Goal: Information Seeking & Learning: Learn about a topic

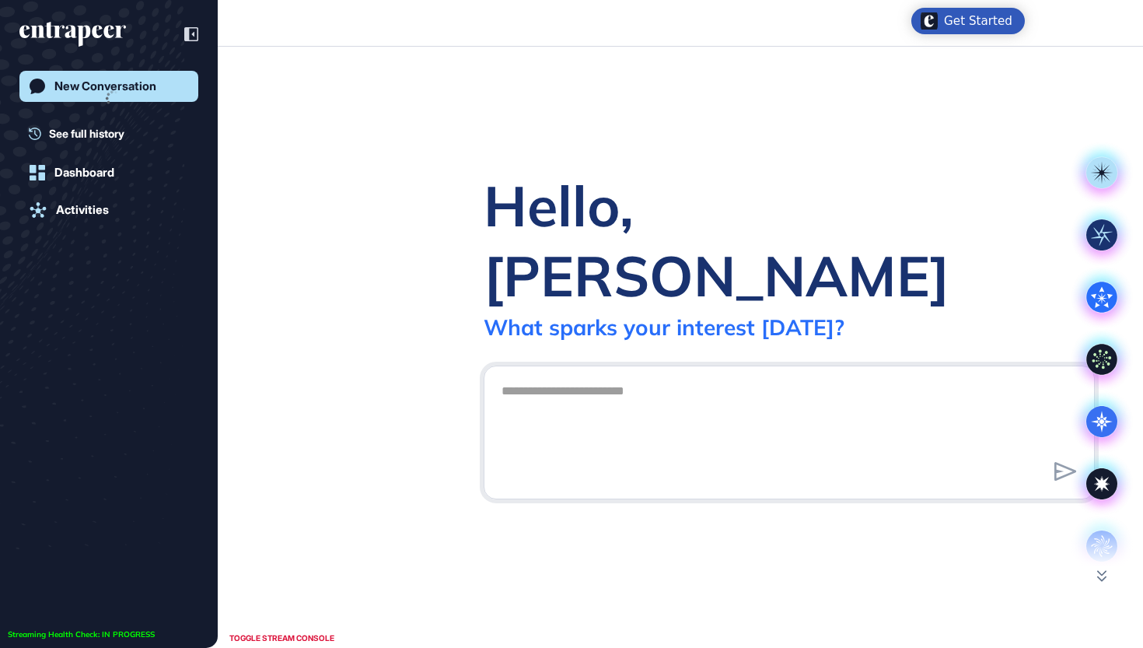
scroll to position [1, 1]
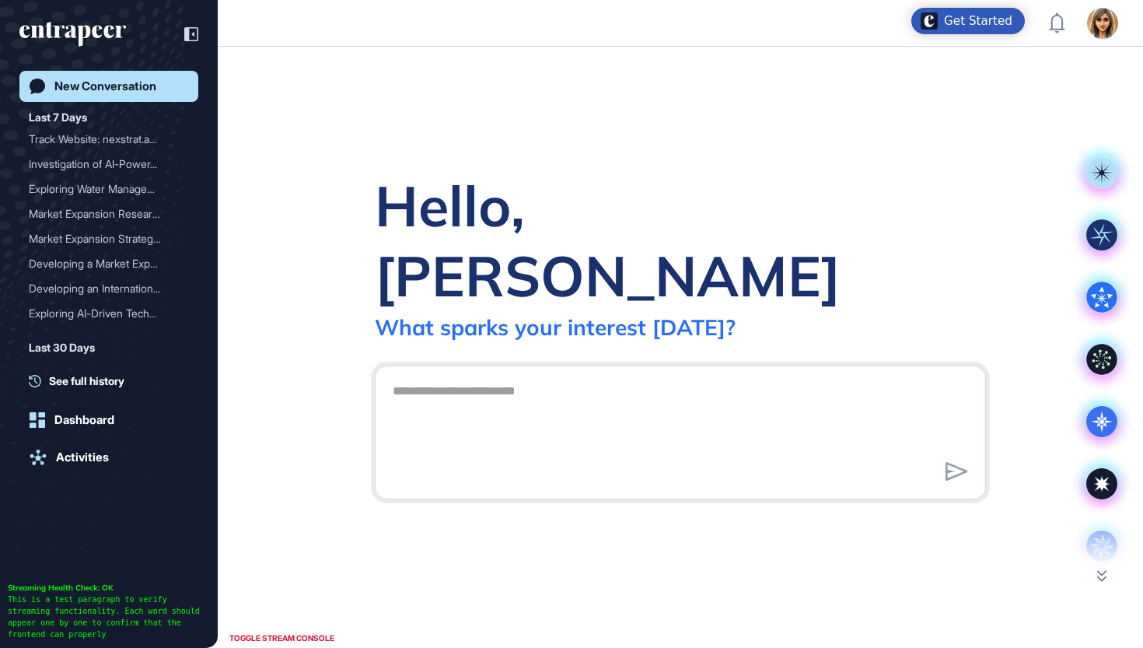
click at [1103, 25] on img at bounding box center [1102, 23] width 31 height 31
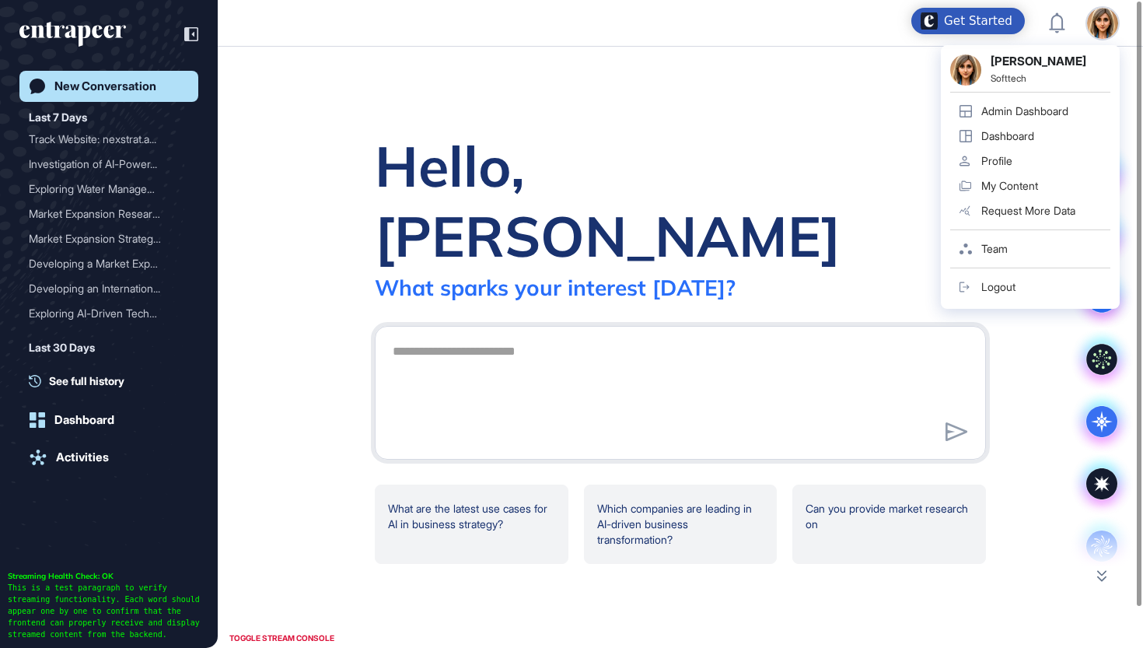
click at [1031, 110] on div "Admin Dashboard" at bounding box center [1025, 111] width 87 height 12
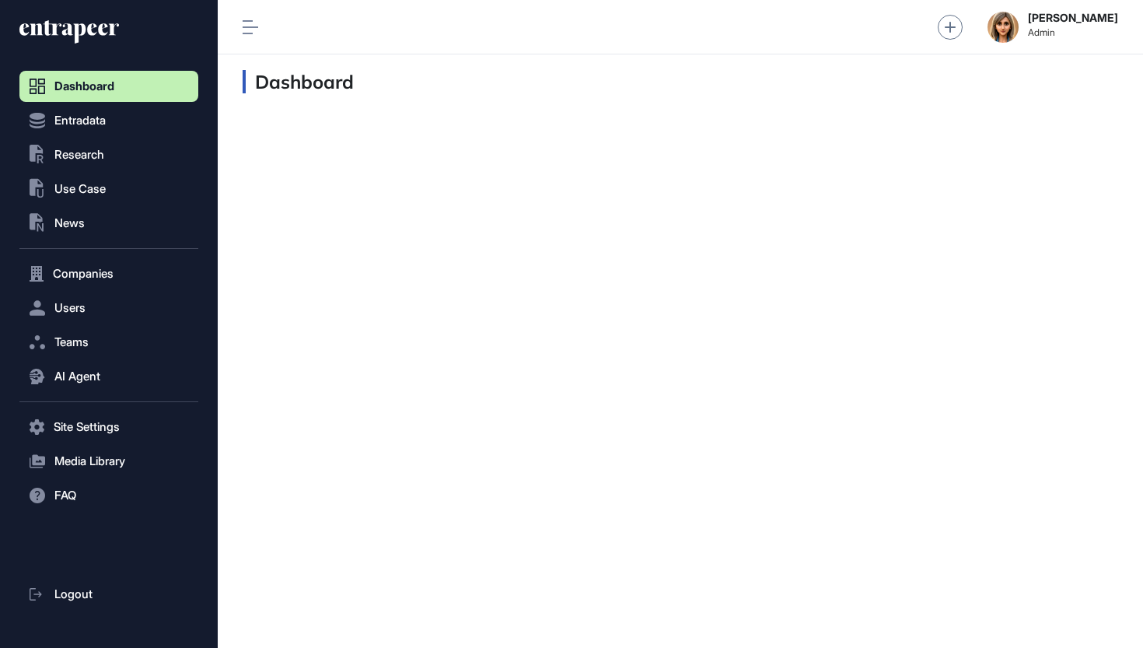
scroll to position [1, 1]
click at [107, 156] on button ".st0{fill:currentColor} Research" at bounding box center [108, 154] width 179 height 31
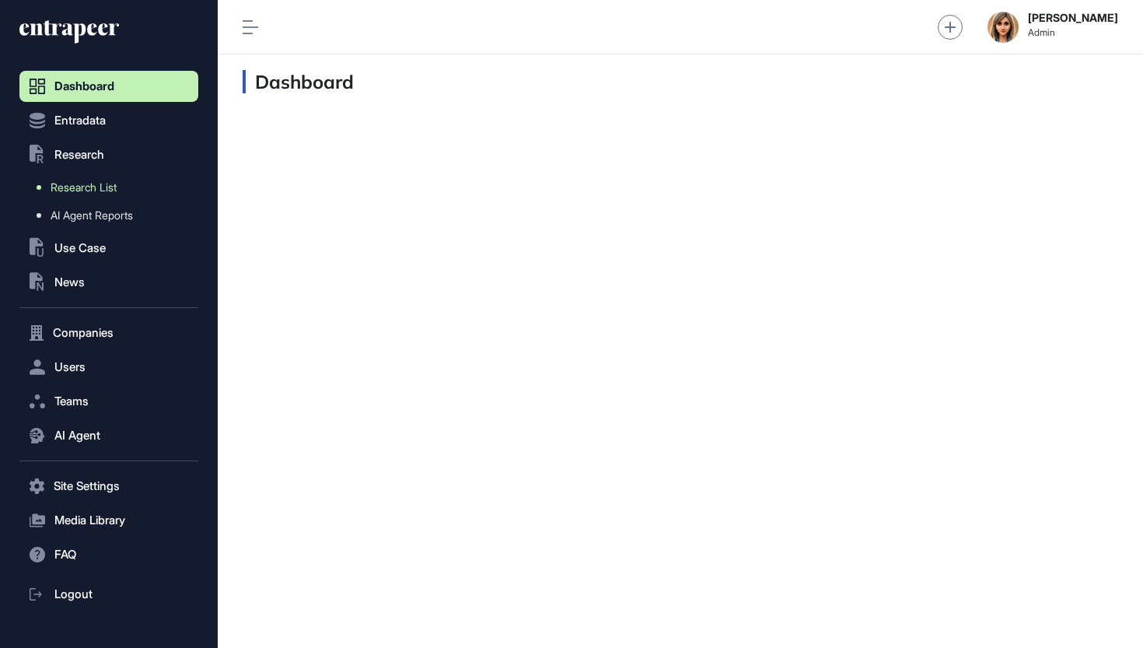
click at [110, 196] on link "Research List" at bounding box center [112, 187] width 171 height 28
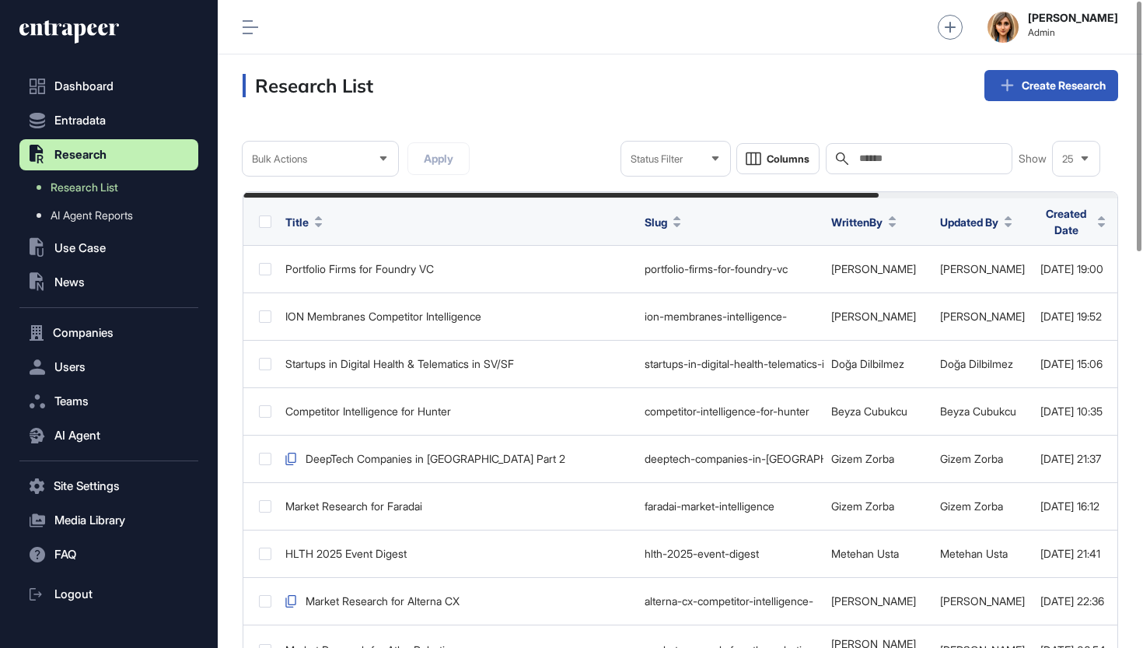
click at [891, 162] on input "text" at bounding box center [930, 158] width 145 height 12
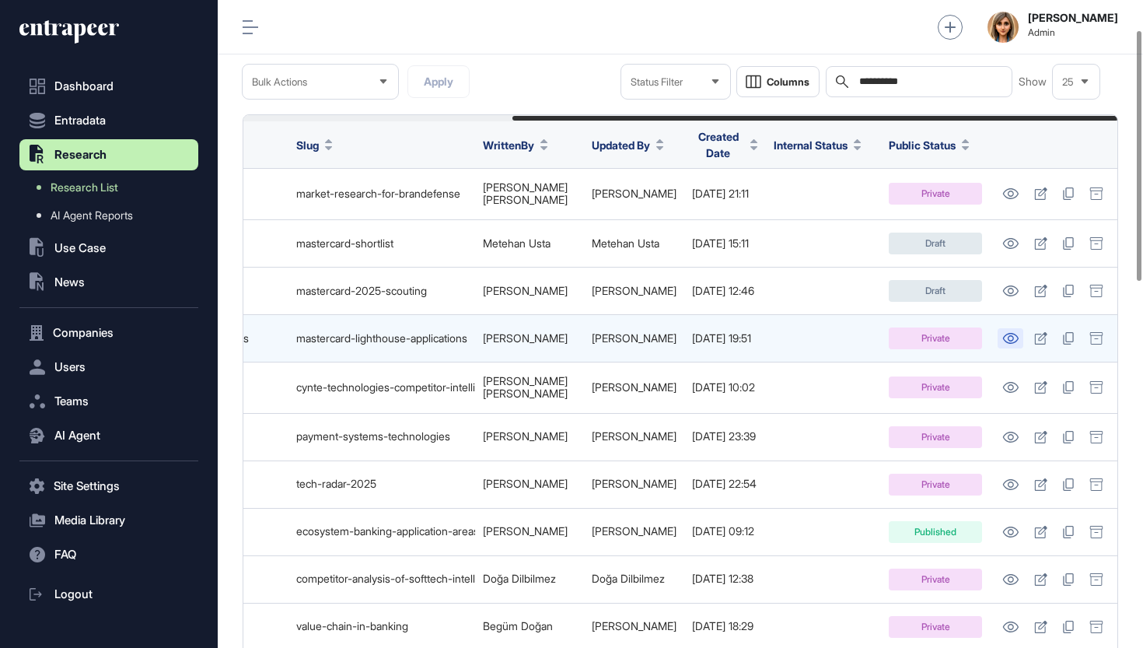
scroll to position [0, 387]
type input "**********"
click at [1017, 333] on icon at bounding box center [1011, 338] width 16 height 11
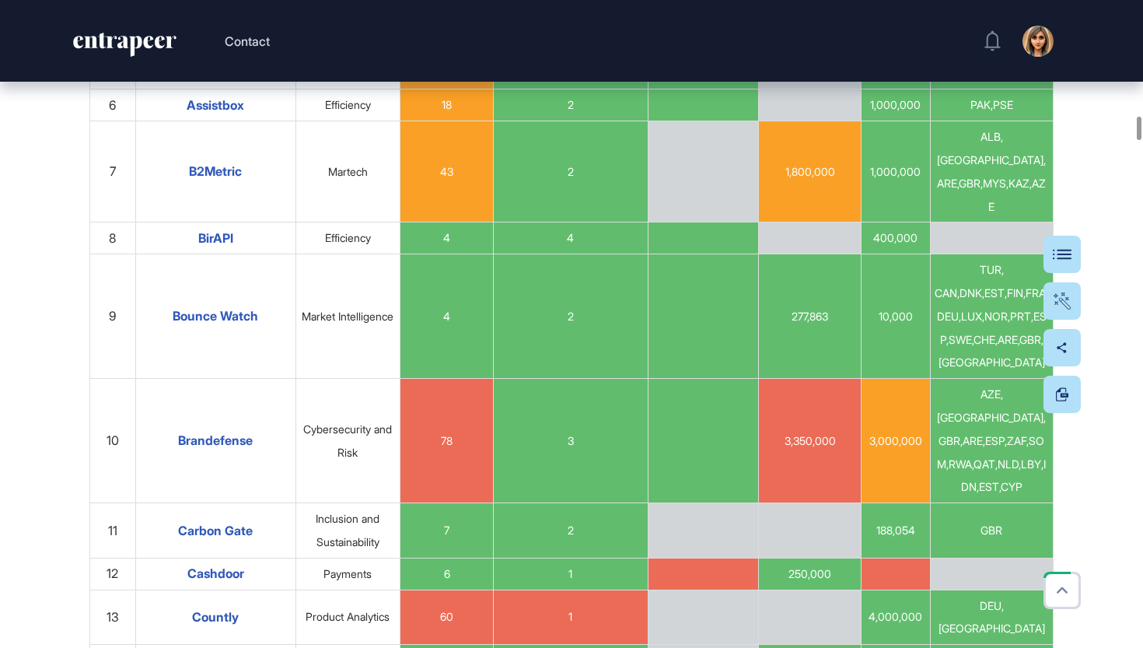
scroll to position [7082, 0]
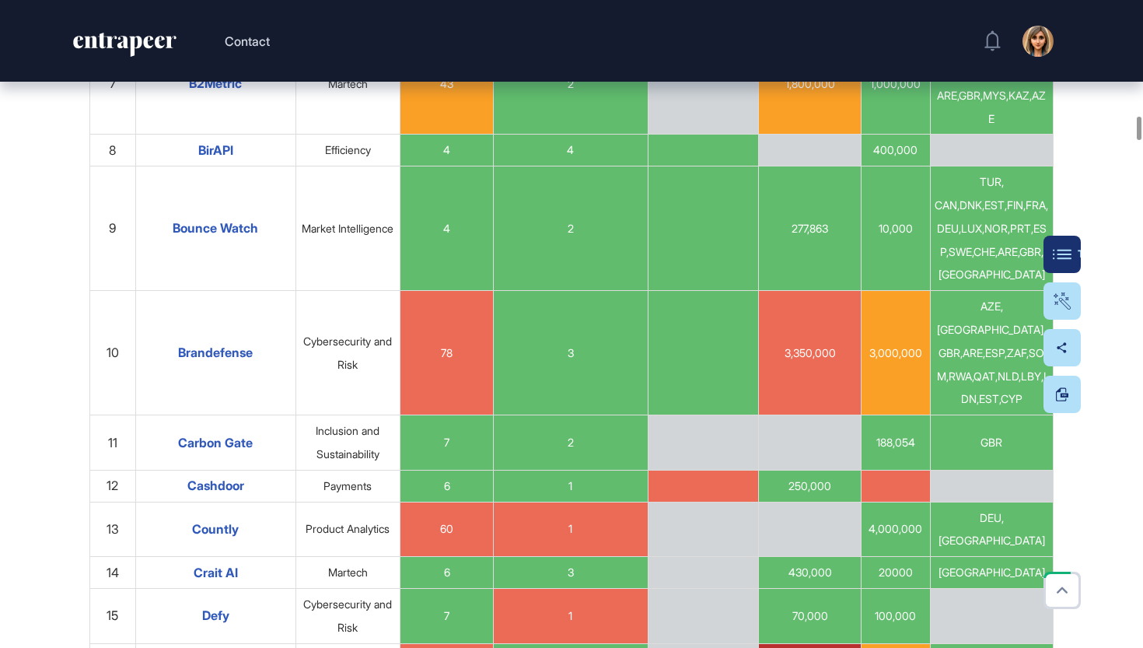
click at [1073, 258] on button "Table Of Contents" at bounding box center [1062, 254] width 37 height 37
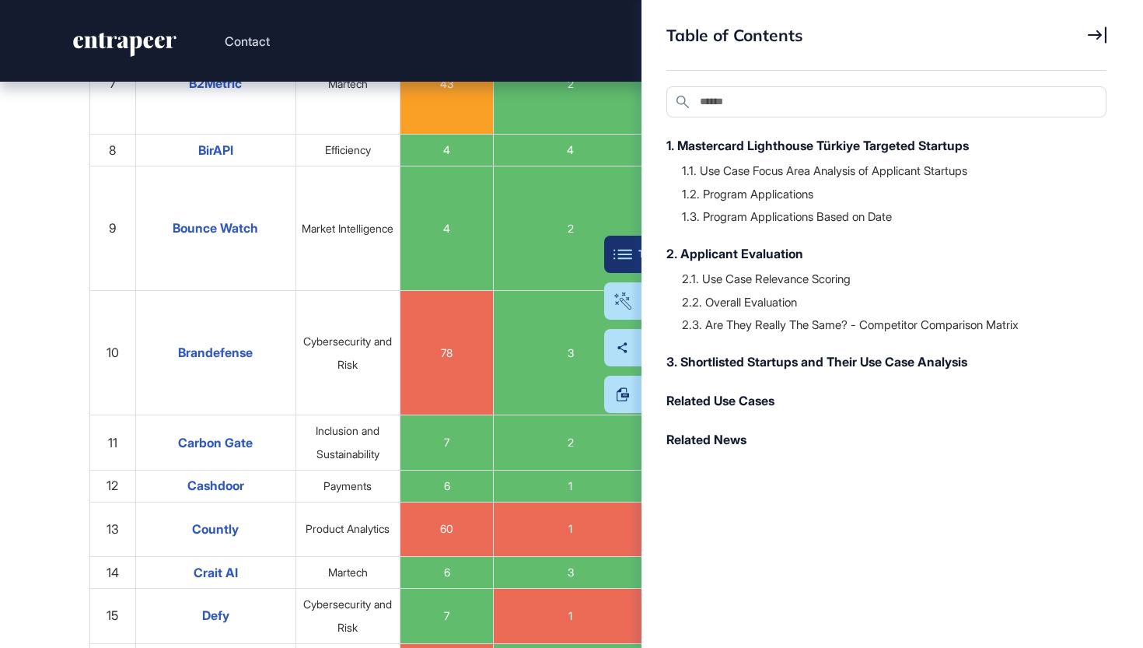
click at [628, 248] on div "Table Of Contents" at bounding box center [670, 254] width 107 height 12
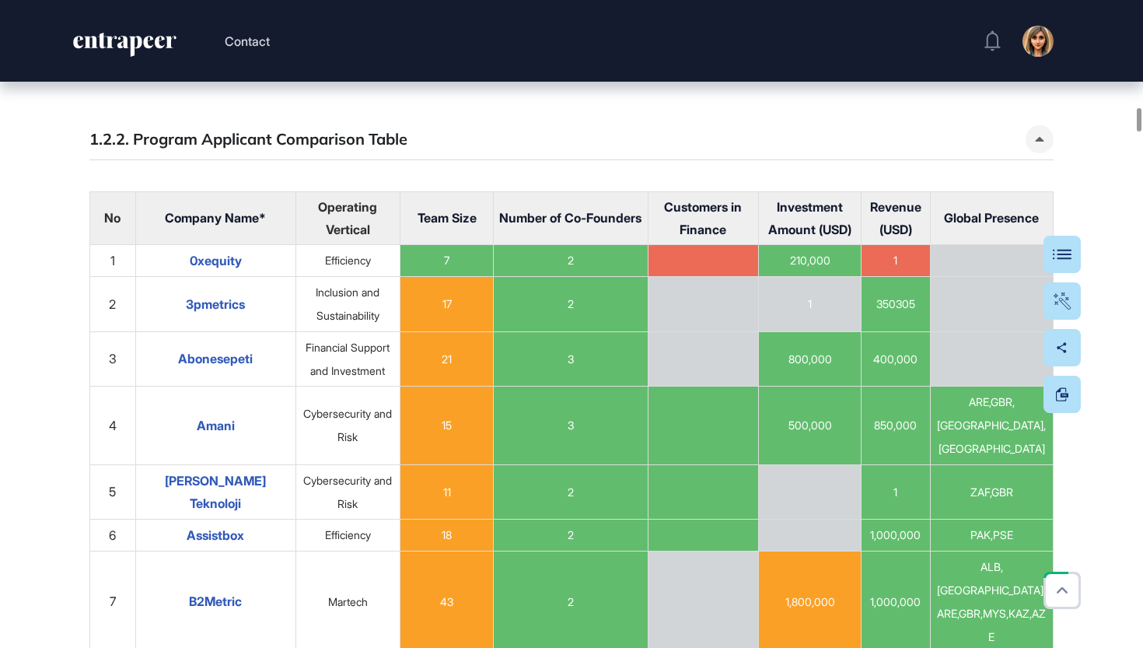
scroll to position [6567, 0]
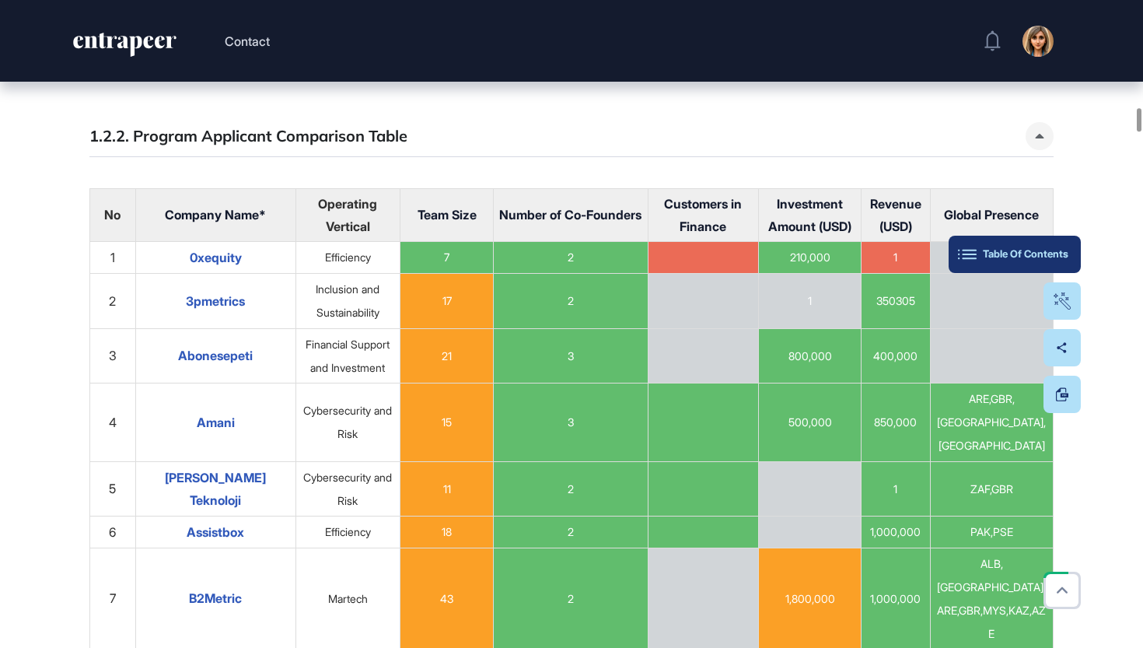
click at [1074, 256] on button "Table Of Contents" at bounding box center [1015, 254] width 132 height 37
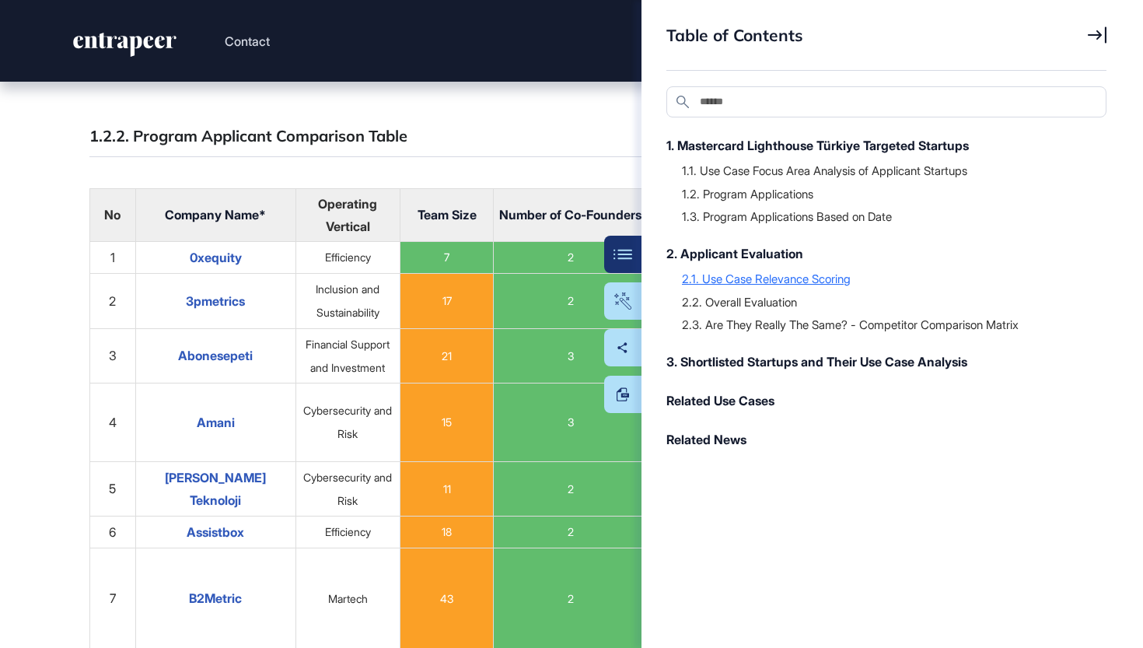
click at [837, 283] on div "2.1. Use Case Relevance Scoring" at bounding box center [886, 279] width 409 height 16
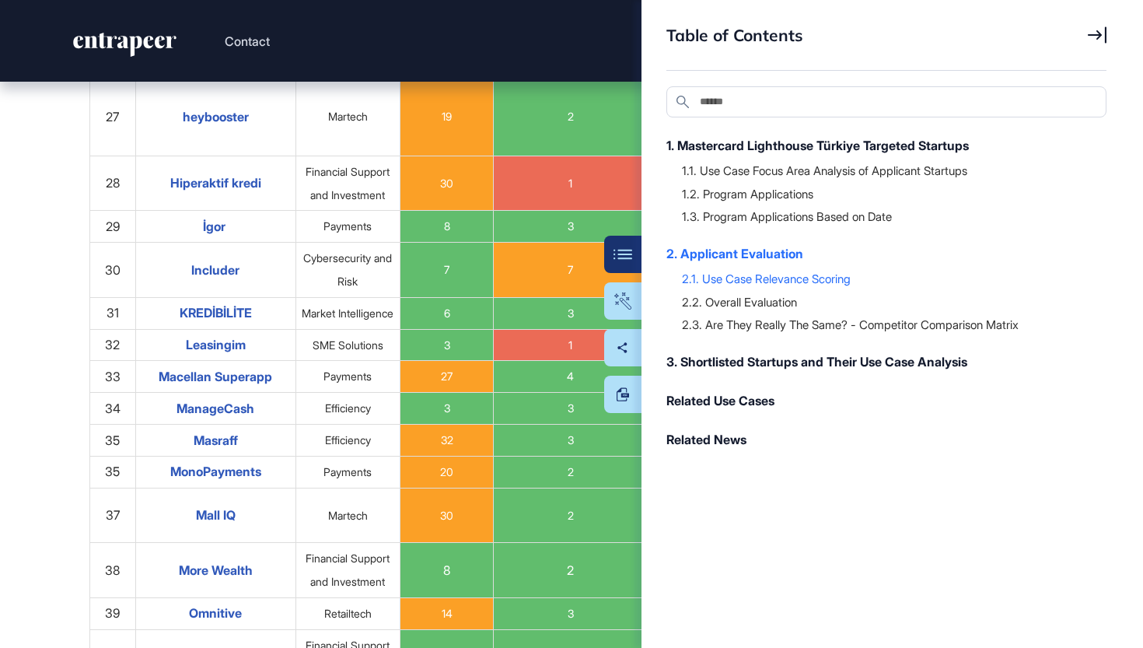
scroll to position [14460, 0]
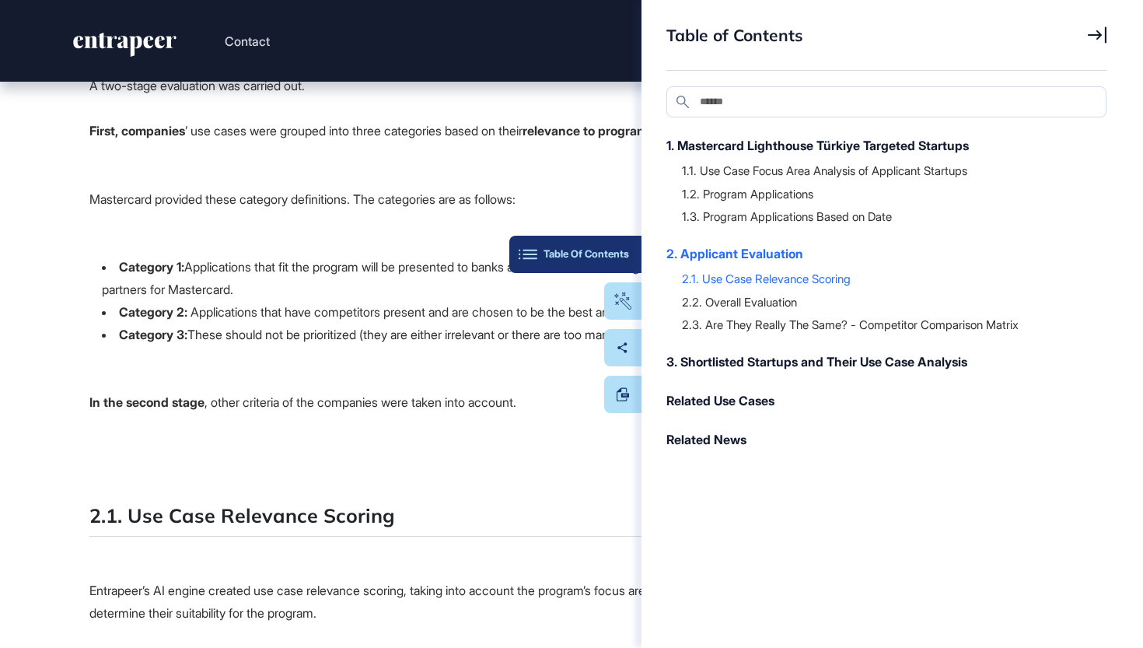
click at [625, 240] on button "Table Of Contents" at bounding box center [575, 254] width 132 height 37
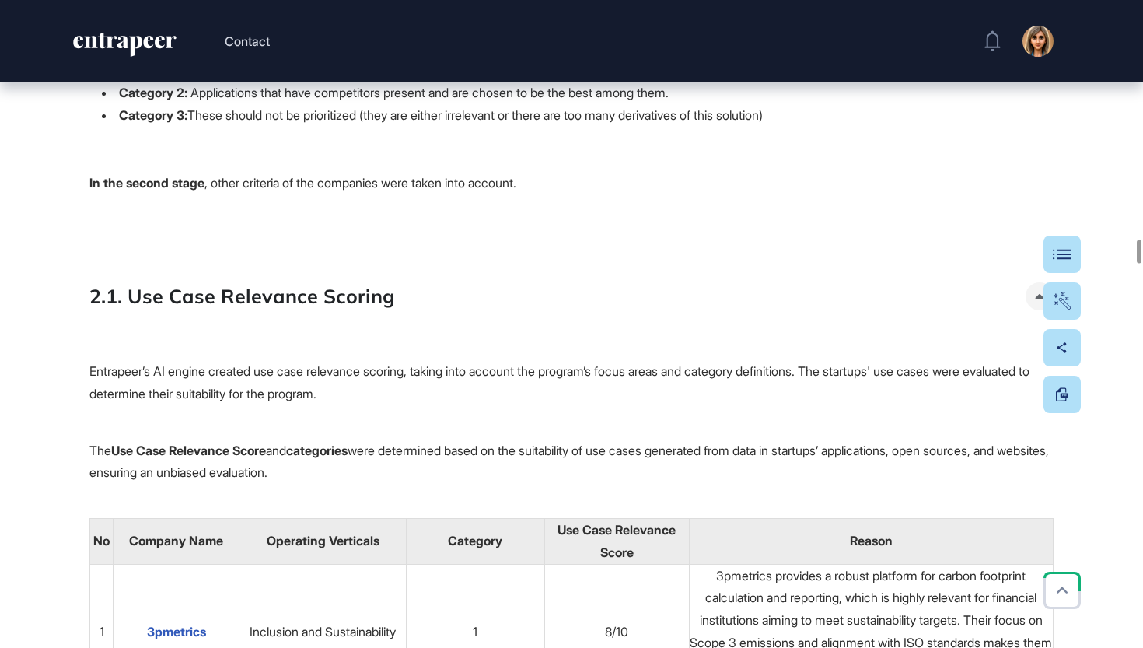
scroll to position [14678, 0]
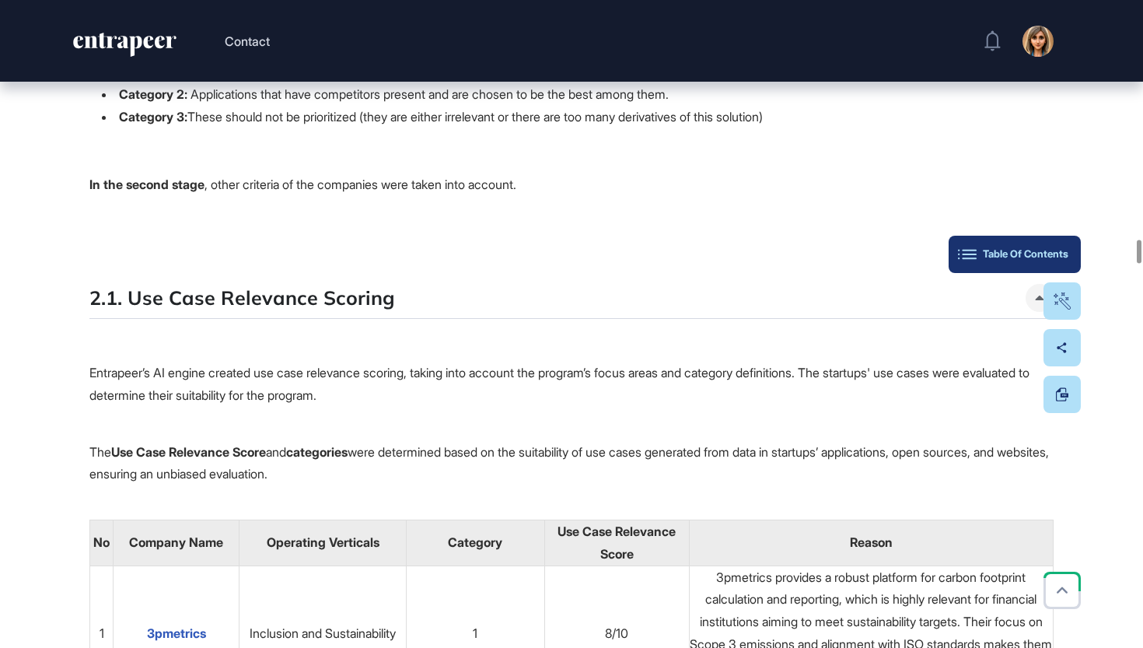
click at [1073, 258] on button "Table Of Contents" at bounding box center [1015, 254] width 132 height 37
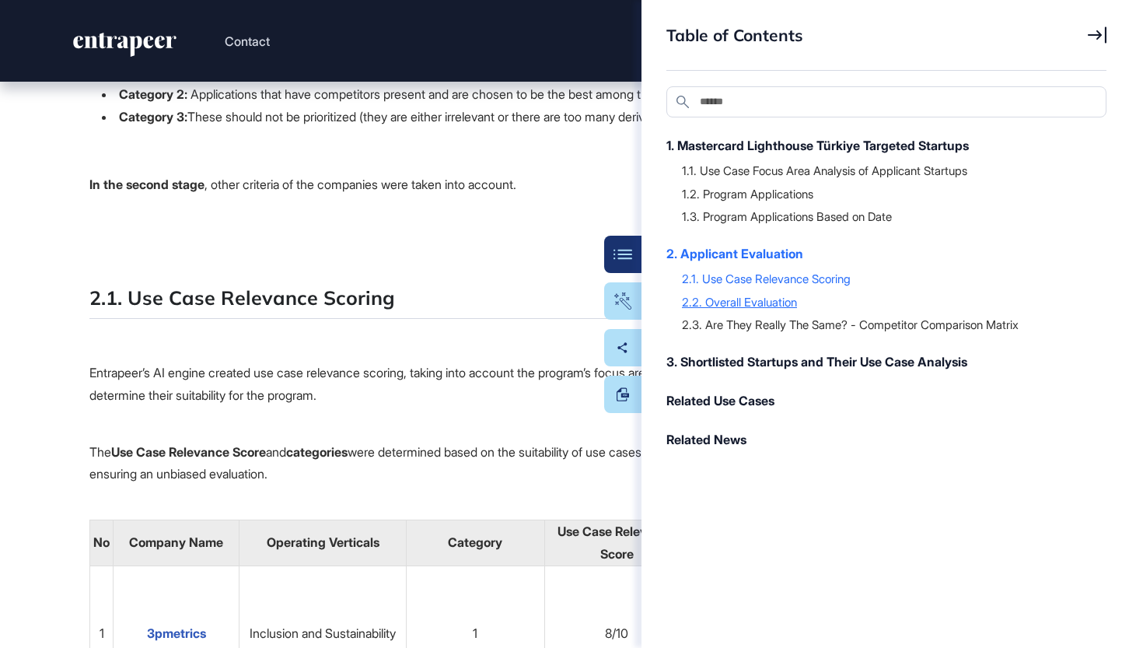
click at [758, 303] on div "2.2. Overall Evaluation" at bounding box center [886, 302] width 409 height 16
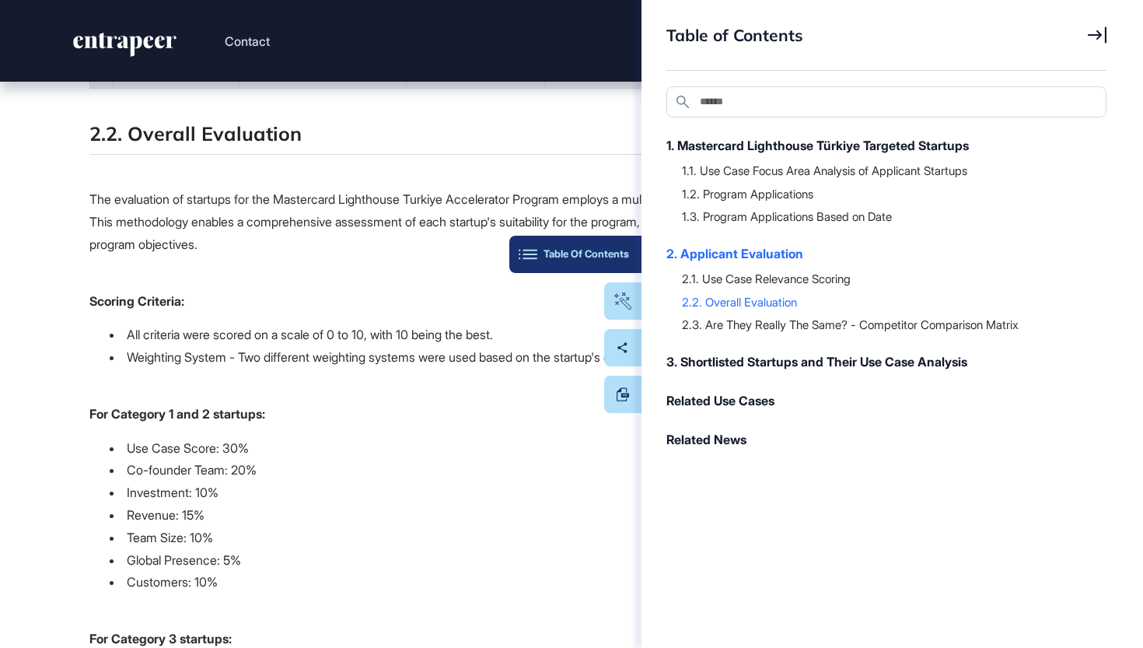
click at [618, 249] on div "Table Of Contents" at bounding box center [575, 254] width 107 height 12
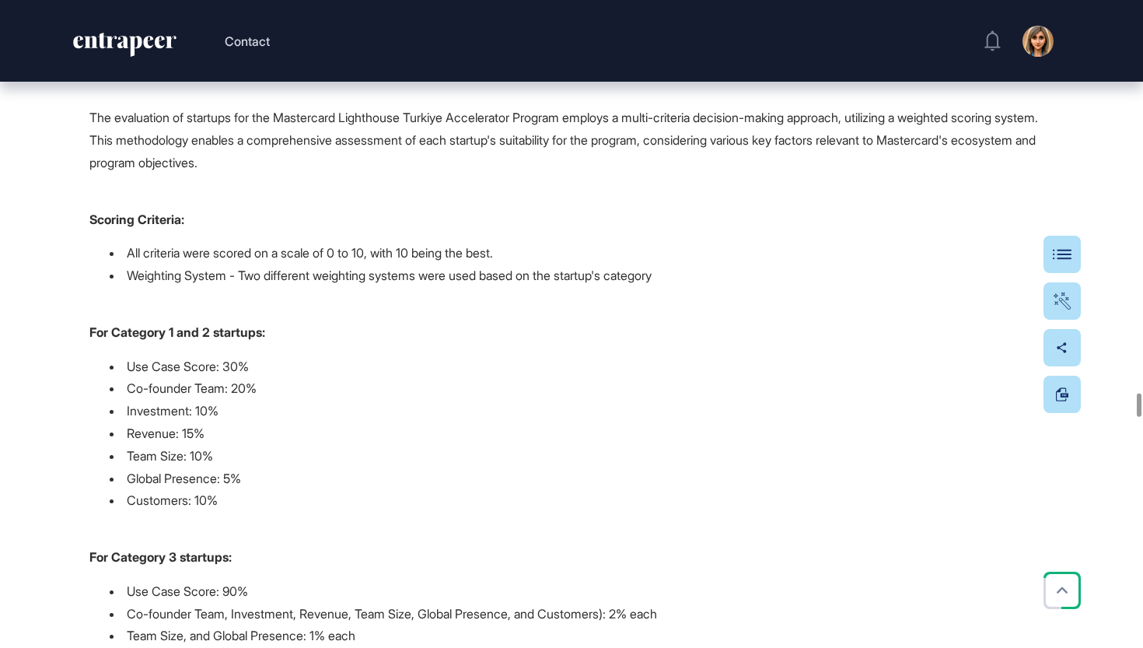
scroll to position [24125, 0]
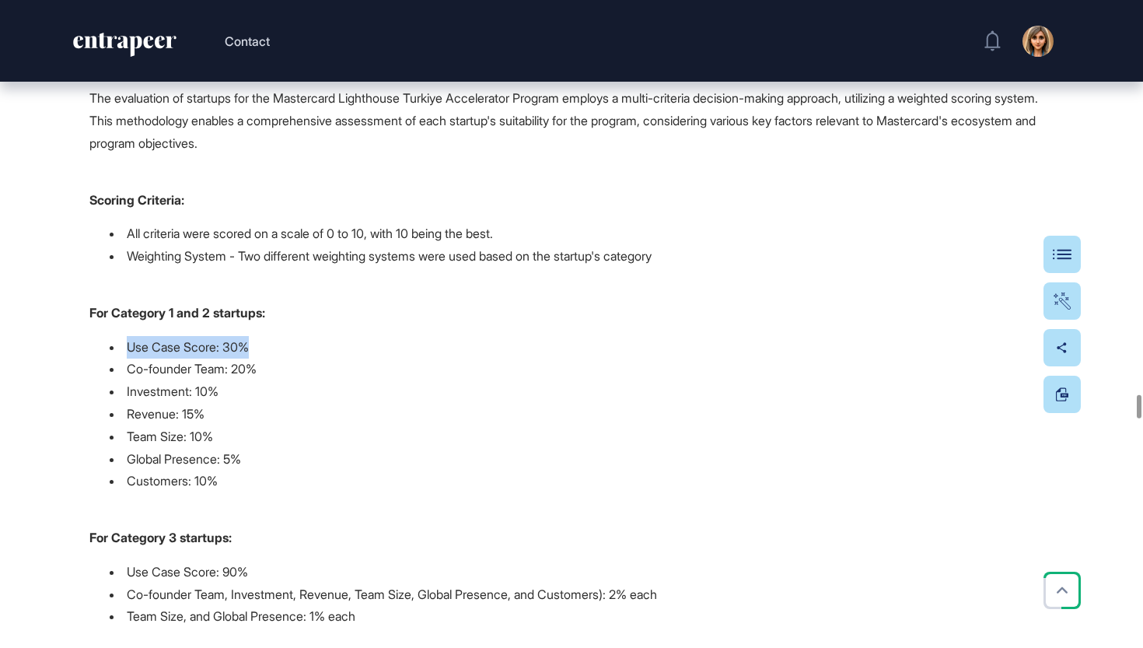
drag, startPoint x: 113, startPoint y: 323, endPoint x: 271, endPoint y: 323, distance: 157.9
click at [271, 336] on li "Use Case Score: 30%" at bounding box center [582, 347] width 944 height 23
click at [272, 358] on li "Co-founder Team: 20%" at bounding box center [582, 369] width 944 height 23
drag, startPoint x: 274, startPoint y: 344, endPoint x: 92, endPoint y: 345, distance: 182.0
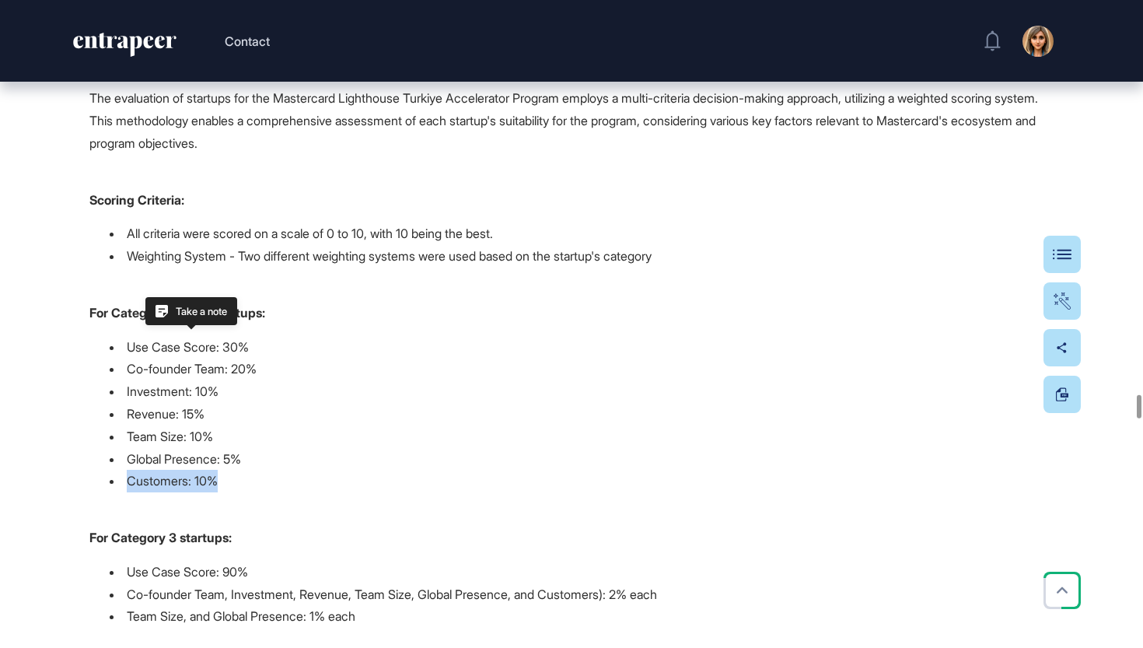
drag, startPoint x: 226, startPoint y: 446, endPoint x: 118, endPoint y: 445, distance: 107.3
click at [118, 470] on li "Customers: 10%" at bounding box center [582, 492] width 944 height 45
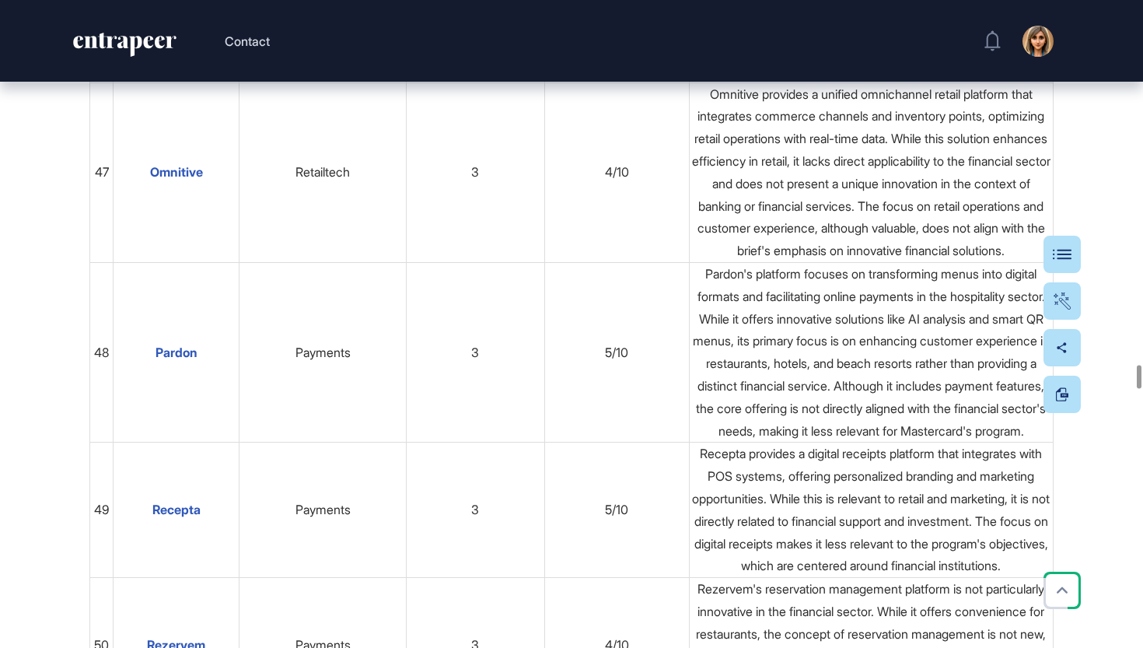
scroll to position [21930, 0]
